Goal: Task Accomplishment & Management: Manage account settings

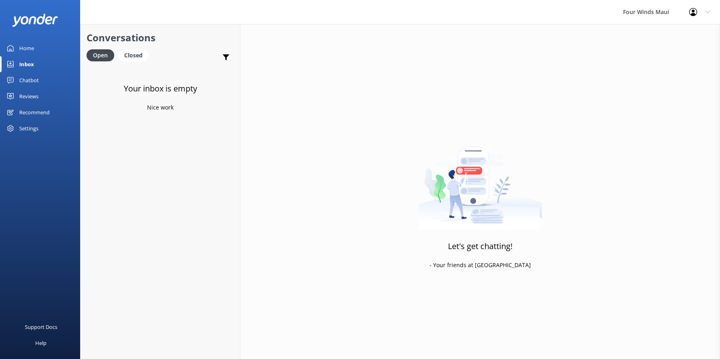
click at [38, 44] on link "Home" at bounding box center [40, 48] width 80 height 16
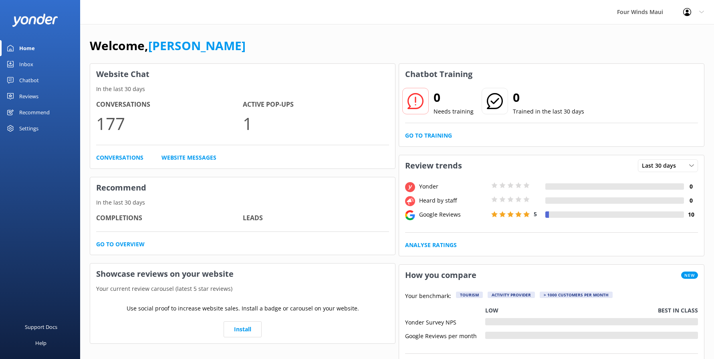
click at [45, 67] on link "Inbox" at bounding box center [40, 64] width 80 height 16
